Goal: Find specific page/section: Find specific page/section

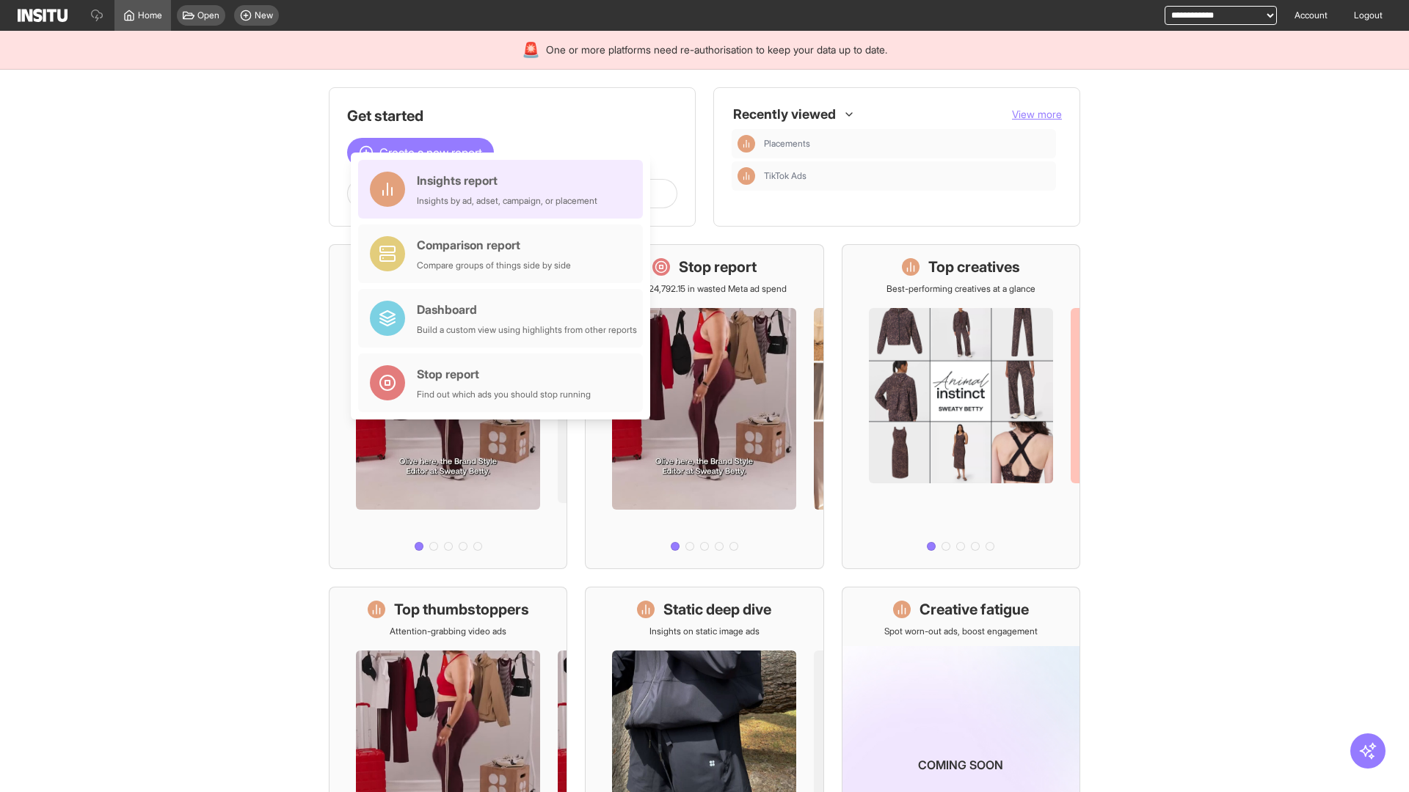
click at [504, 189] on div "Insights report Insights by ad, adset, campaign, or placement" at bounding box center [507, 189] width 181 height 35
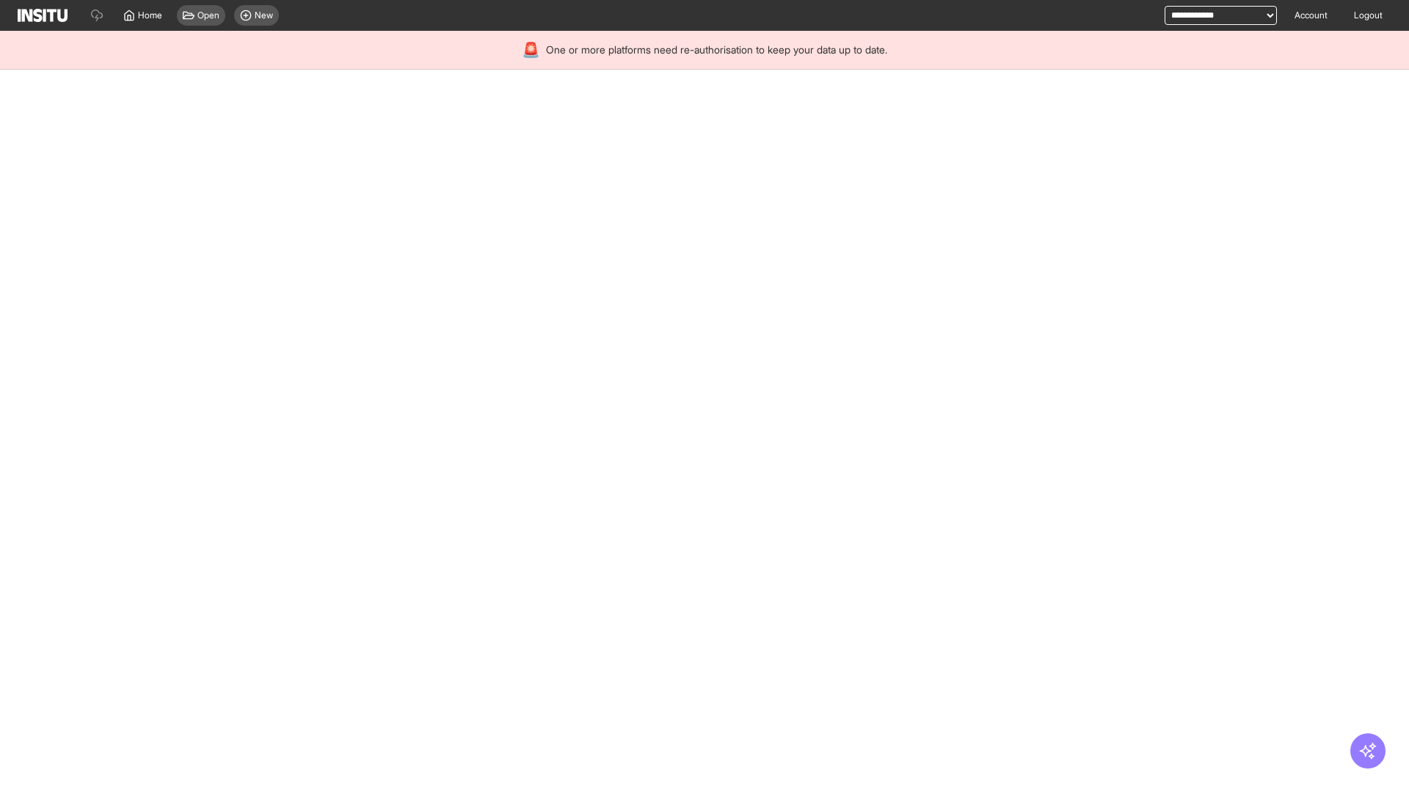
select select "**"
